Goal: Task Accomplishment & Management: Use online tool/utility

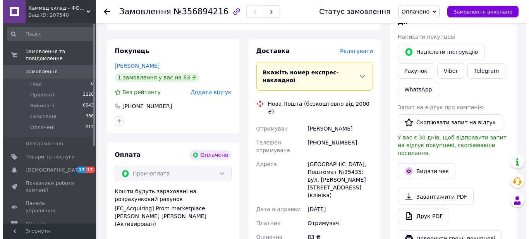
scroll to position [193, 0]
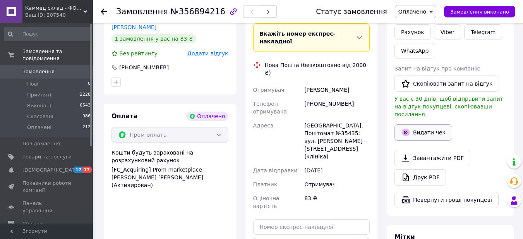
click at [430, 126] on button "Видати чек" at bounding box center [423, 132] width 58 height 16
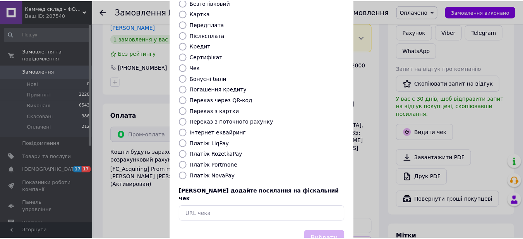
scroll to position [94, 0]
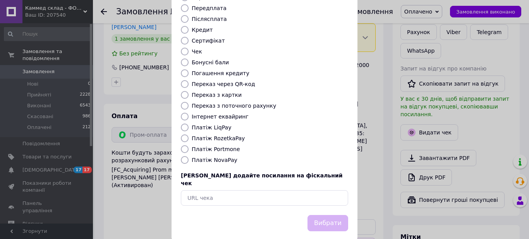
click at [181, 113] on input "Інтернет еквайринг" at bounding box center [185, 117] width 8 height 8
radio input "true"
click at [332, 215] on button "Вибрати" at bounding box center [327, 223] width 41 height 17
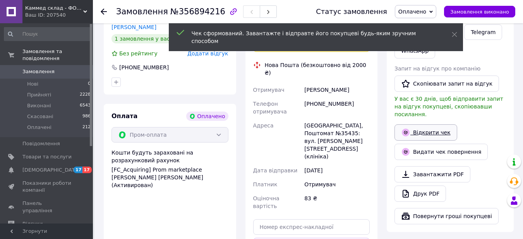
click at [436, 126] on link "Відкрити чек" at bounding box center [425, 132] width 63 height 16
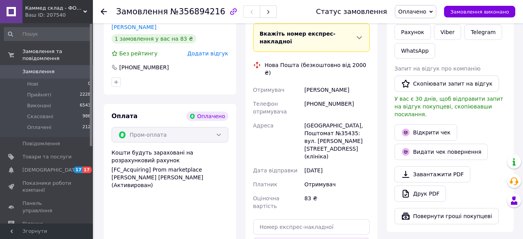
scroll to position [348, 0]
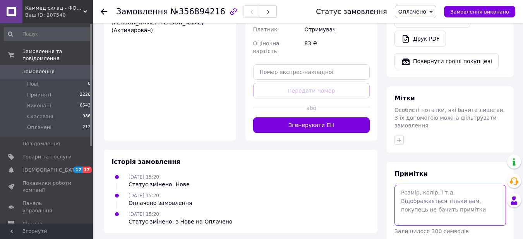
click at [432, 186] on textarea at bounding box center [449, 205] width 111 height 41
paste textarea "[URL][DOMAIN_NAME]"
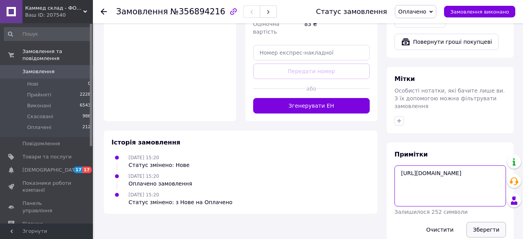
type textarea "[URL][DOMAIN_NAME]"
click at [487, 222] on button "Зберегти" at bounding box center [485, 229] width 39 height 15
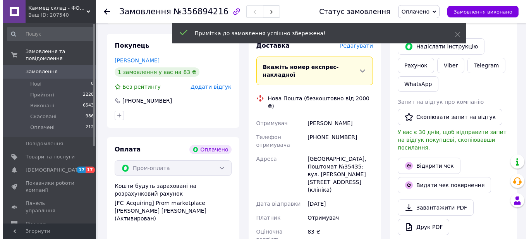
scroll to position [83, 0]
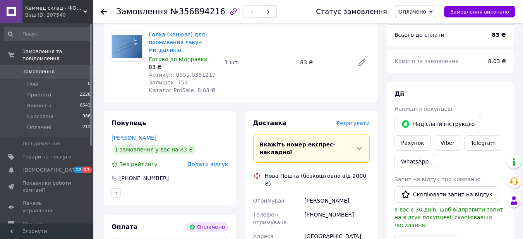
click at [361, 123] on span "Редагувати" at bounding box center [353, 123] width 33 height 6
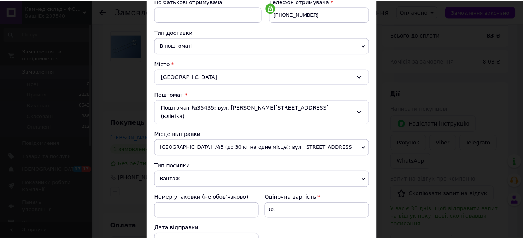
scroll to position [271, 0]
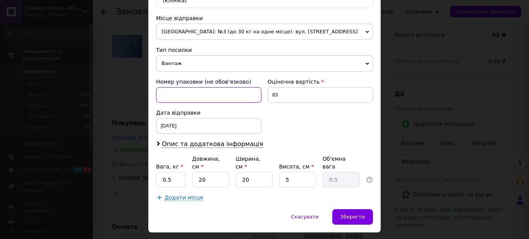
click at [188, 87] on input at bounding box center [208, 94] width 105 height 15
type input "9428443495"
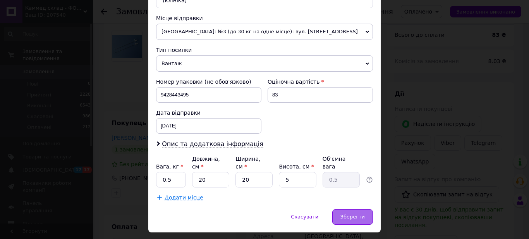
click at [358, 214] on span "Зберегти" at bounding box center [352, 217] width 24 height 6
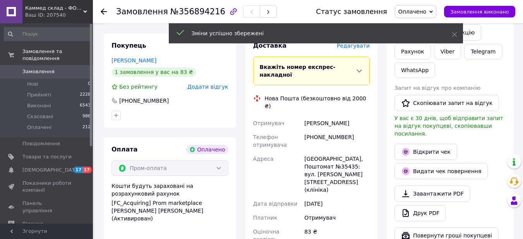
scroll to position [199, 0]
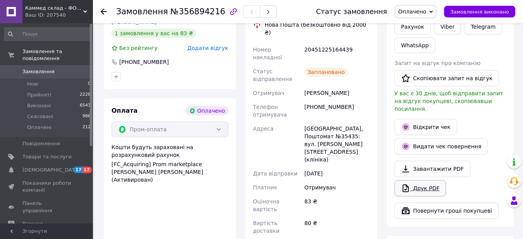
click at [425, 184] on link "Друк PDF" at bounding box center [419, 188] width 51 height 16
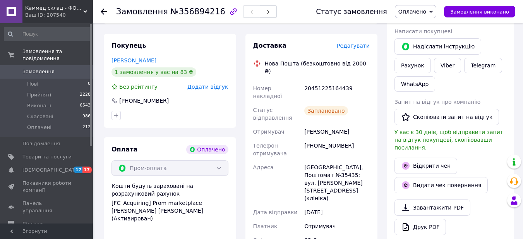
scroll to position [122, 0]
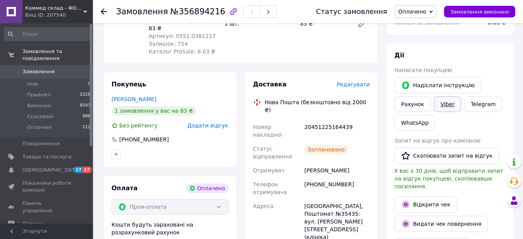
click at [446, 103] on link "Viber" at bounding box center [447, 103] width 27 height 15
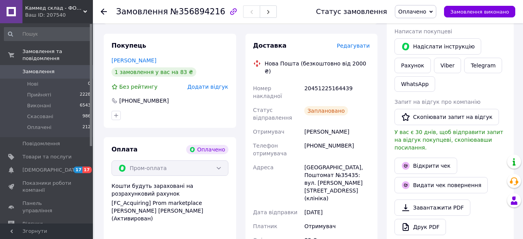
scroll to position [199, 0]
